Goal: Find contact information: Find contact information

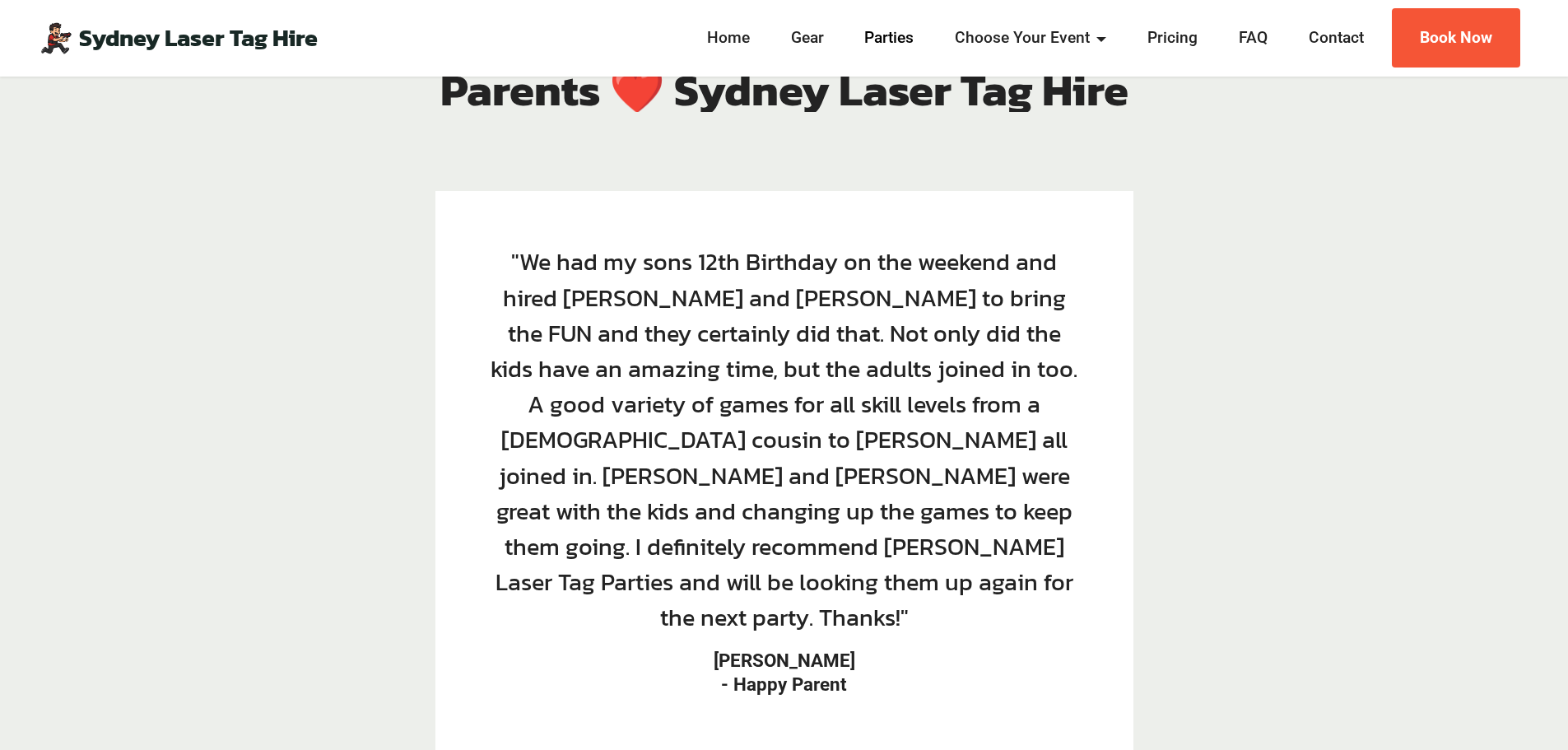
scroll to position [2410, 0]
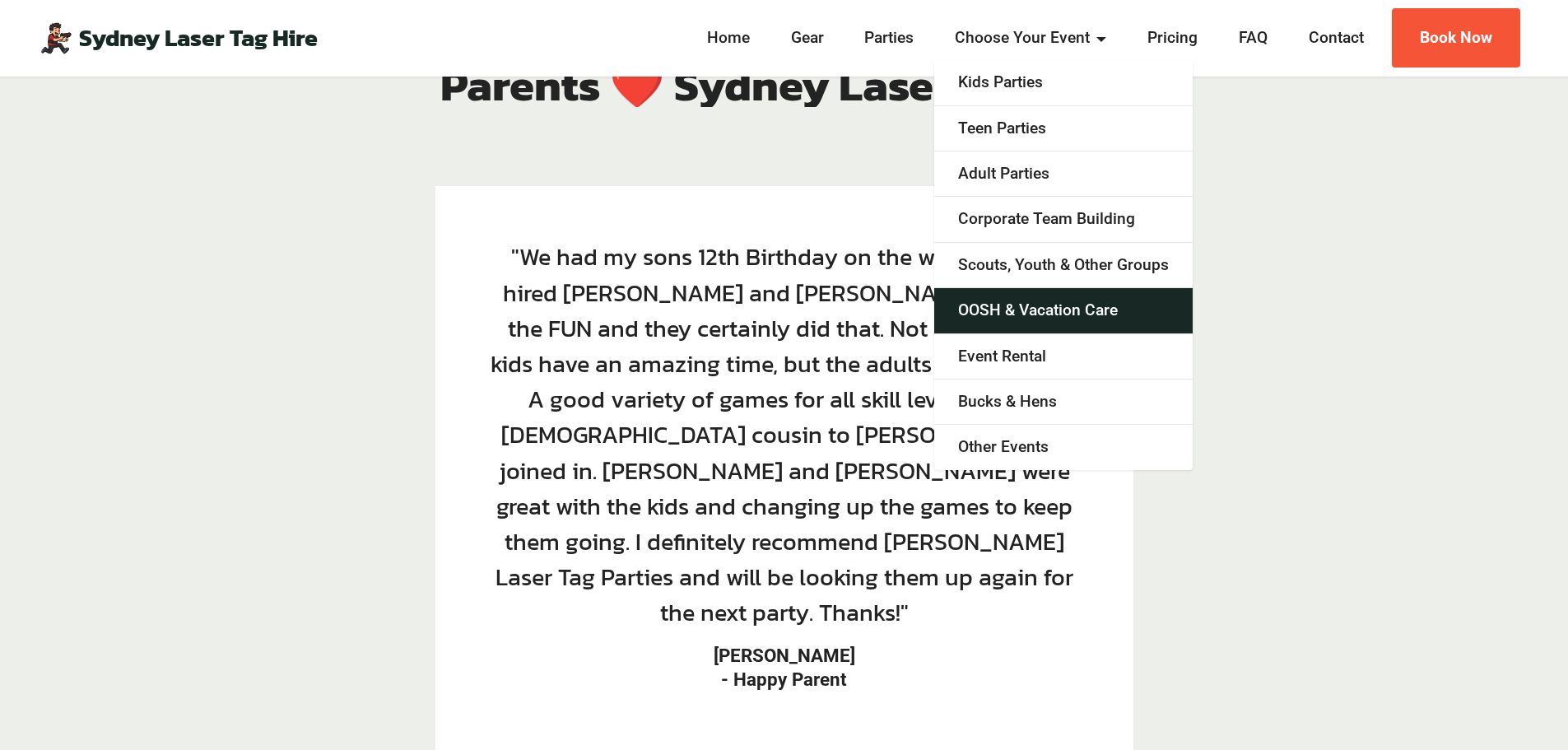
click at [1028, 310] on link "OOSH & Vacation Care" at bounding box center [1063, 310] width 258 height 46
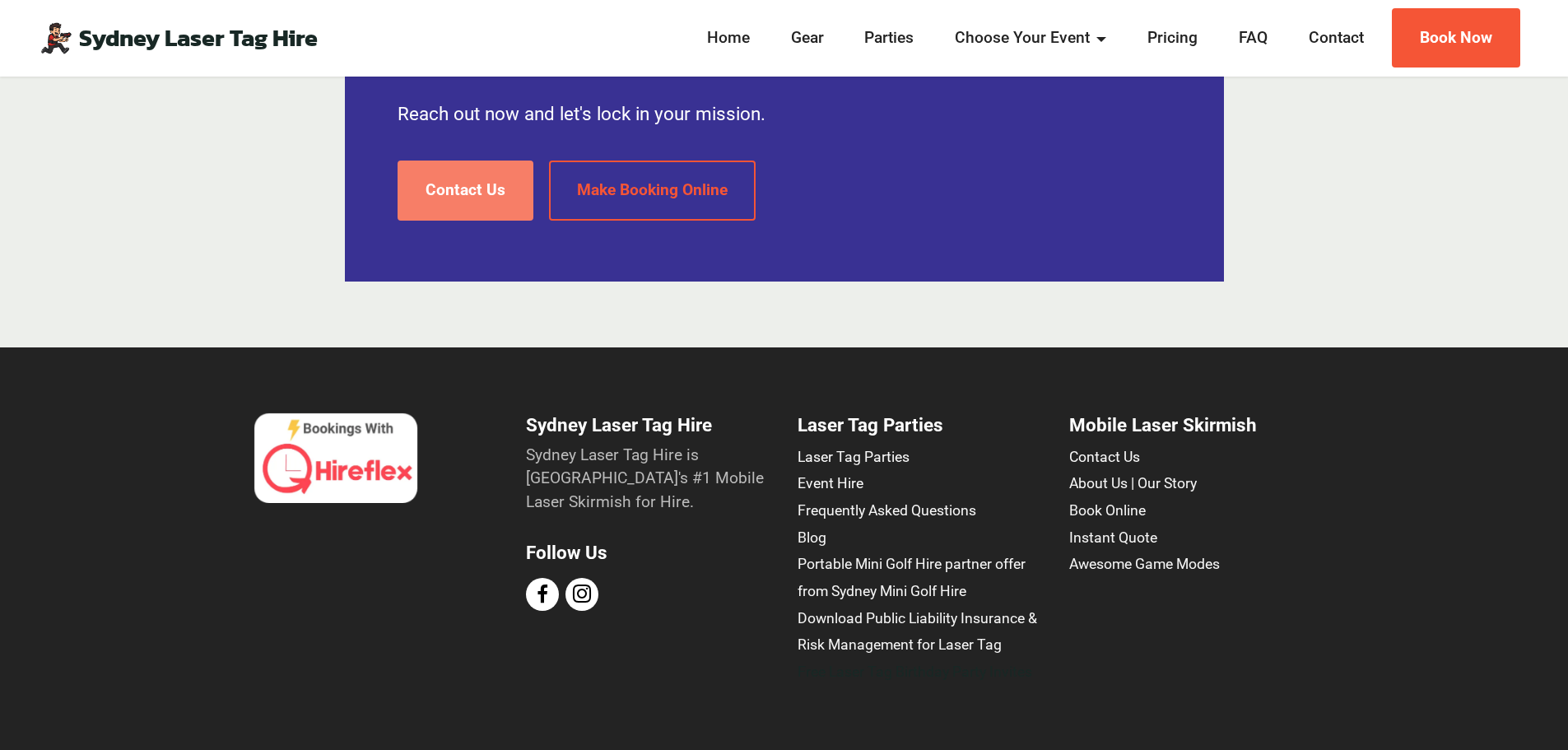
scroll to position [4340, 0]
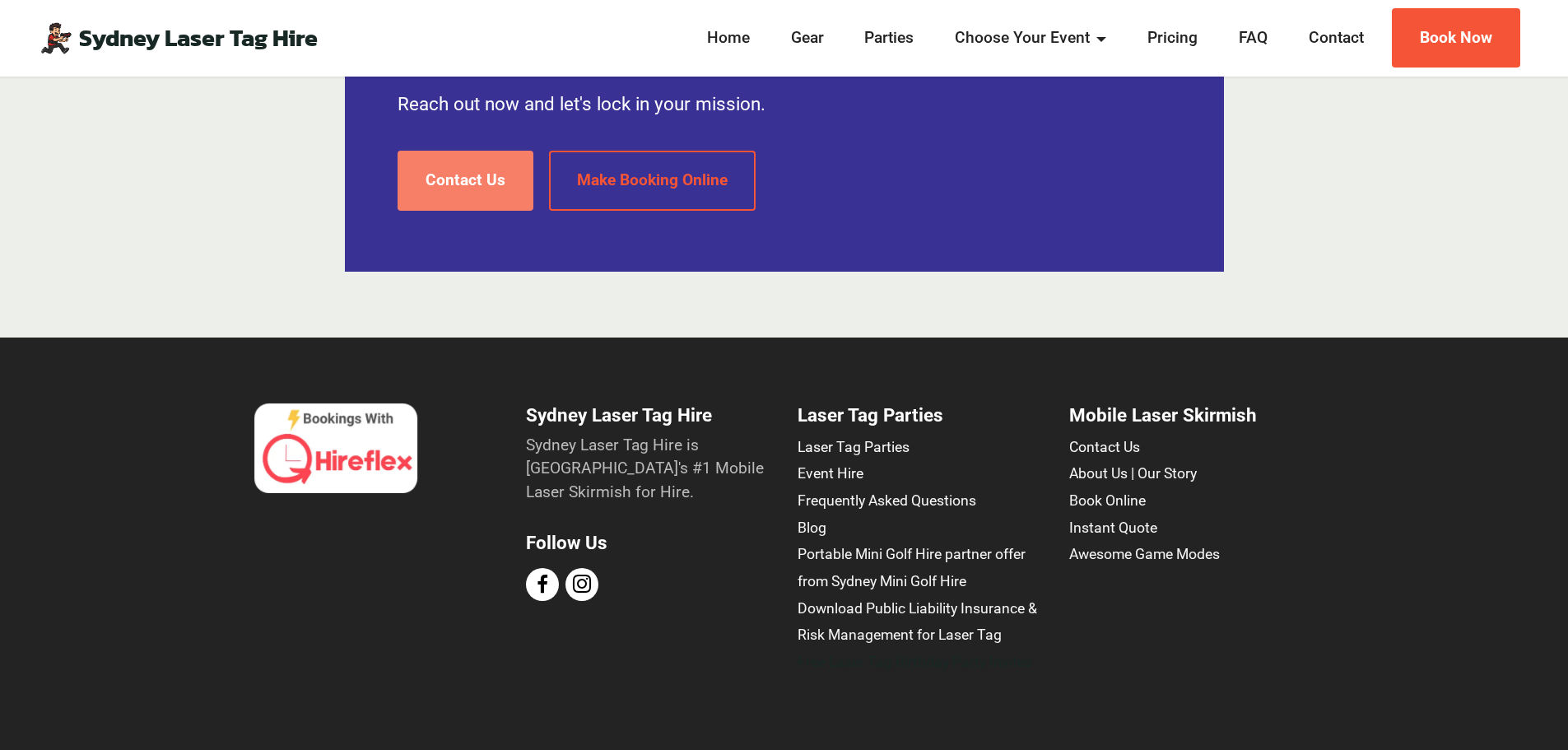
click at [487, 186] on link "Contact Us" at bounding box center [466, 181] width 136 height 60
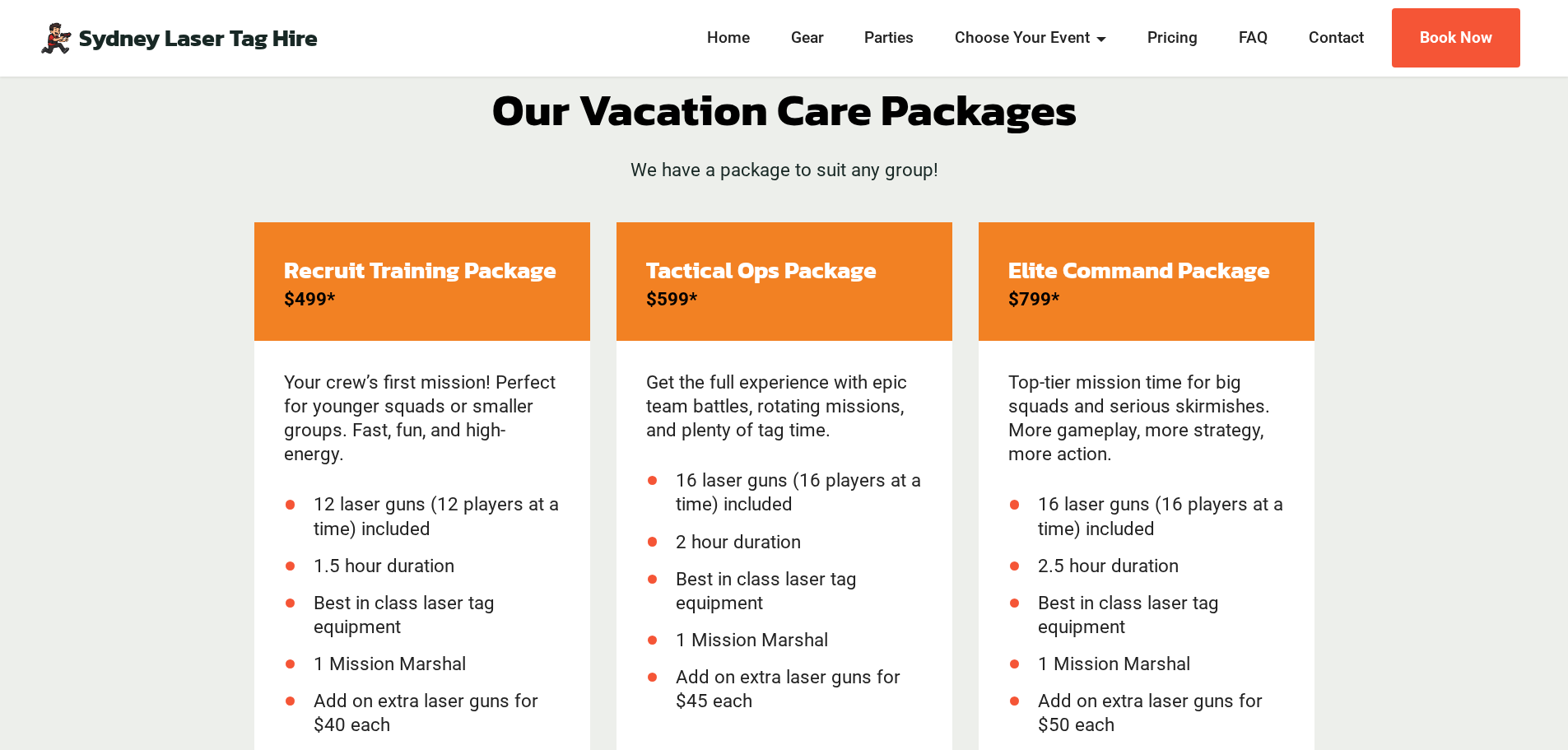
scroll to position [855, 0]
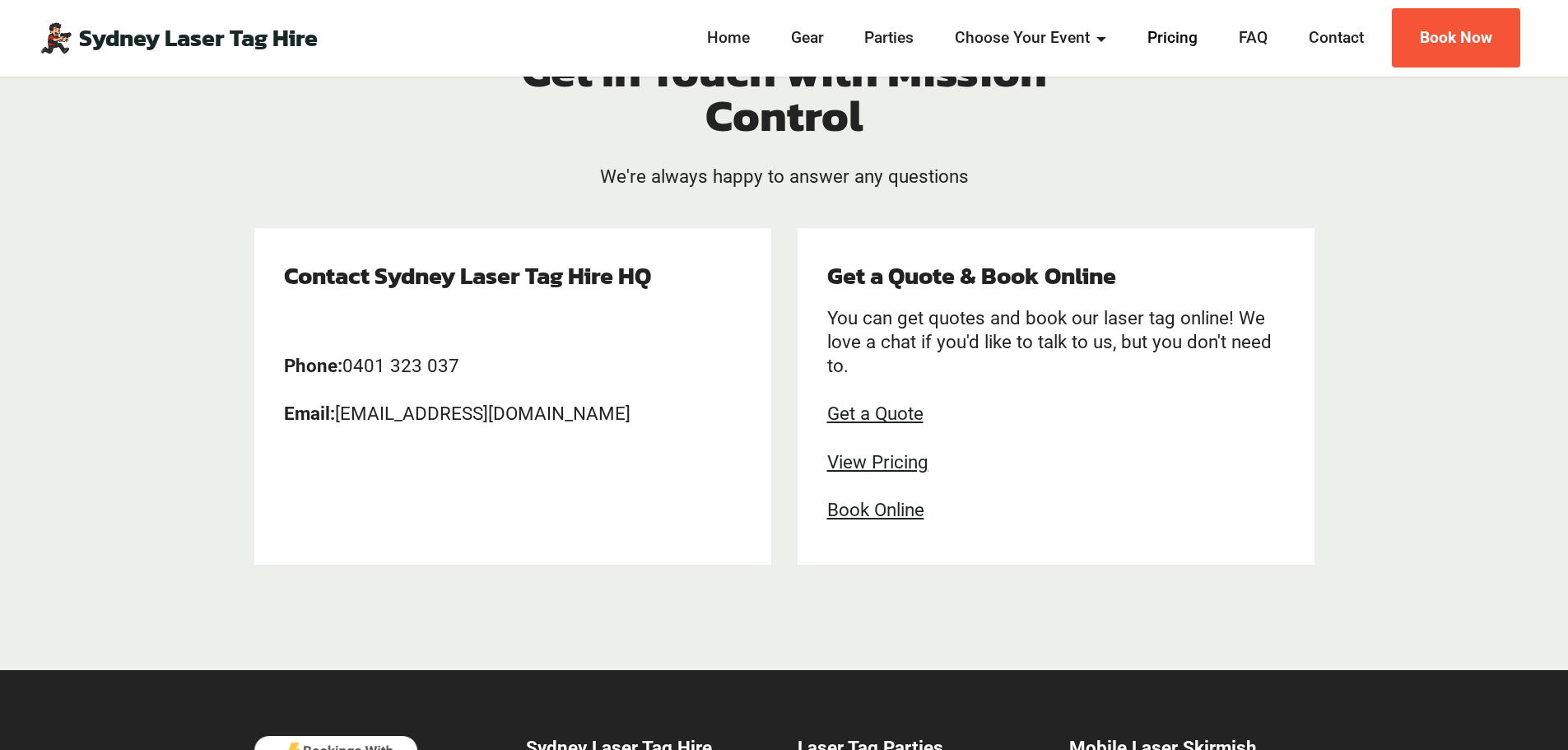
scroll to position [168, 0]
